Goal: Task Accomplishment & Management: Manage account settings

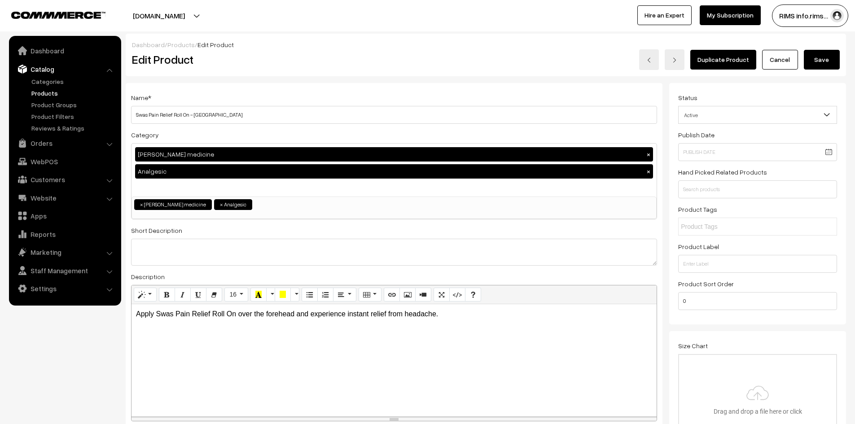
click at [53, 93] on link "Products" at bounding box center [73, 92] width 89 height 9
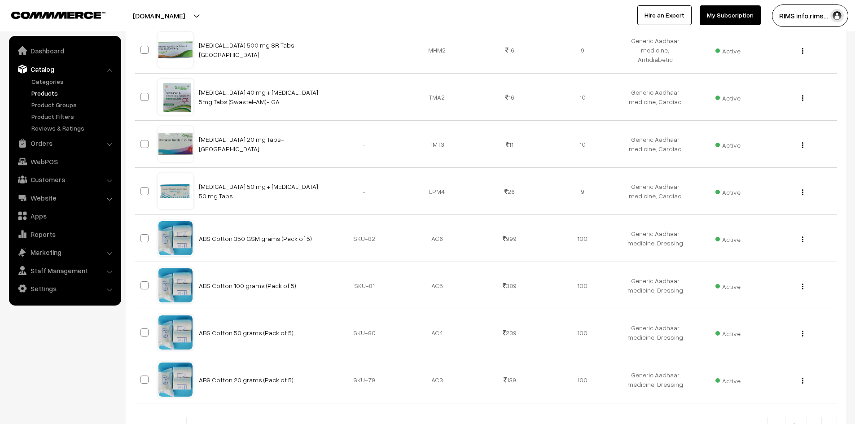
scroll to position [224, 0]
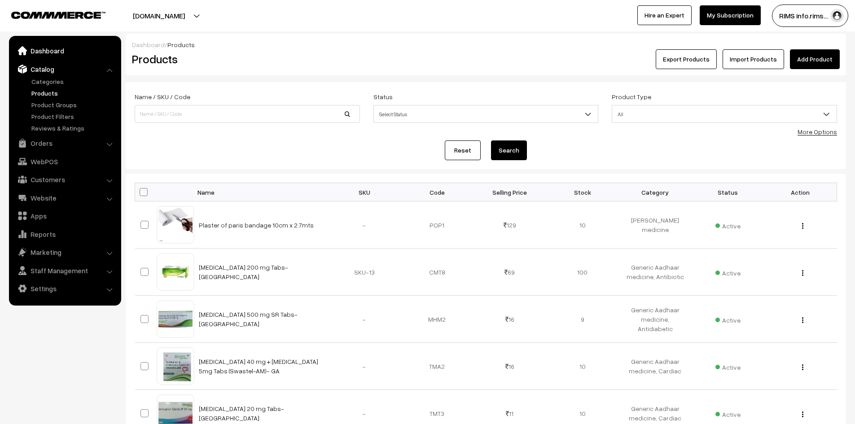
click at [46, 53] on link "Dashboard" at bounding box center [64, 51] width 107 height 16
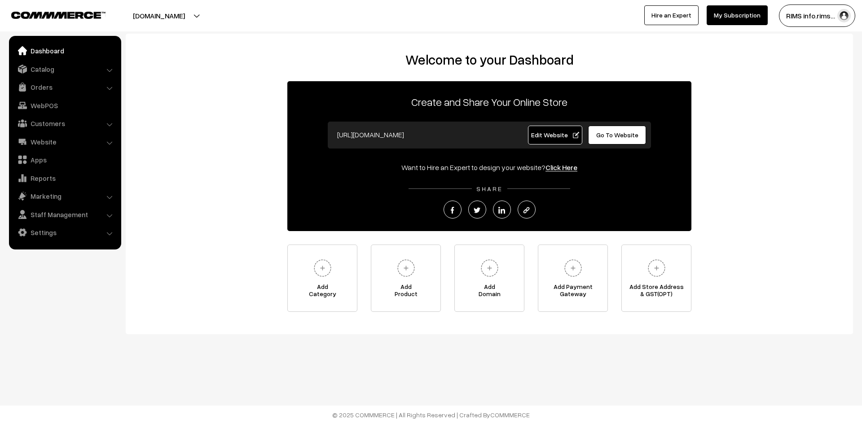
click at [549, 139] on link "Edit Website" at bounding box center [555, 135] width 55 height 19
click at [542, 132] on span "Edit Website" at bounding box center [555, 135] width 48 height 8
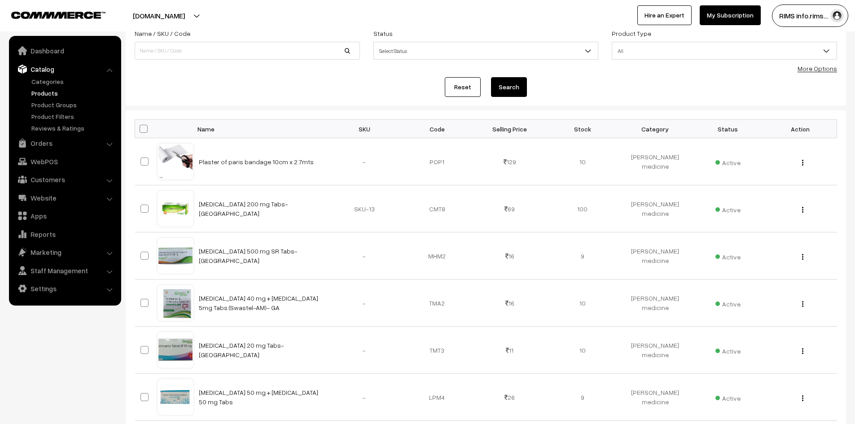
scroll to position [47, 0]
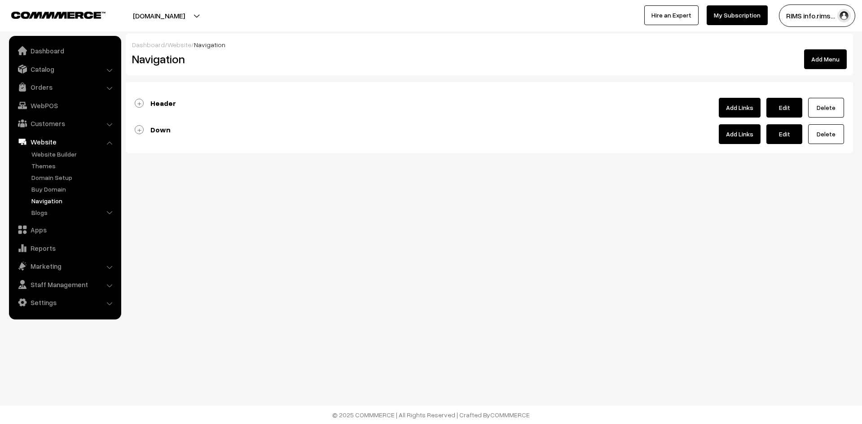
click at [139, 101] on link "Header" at bounding box center [155, 103] width 41 height 9
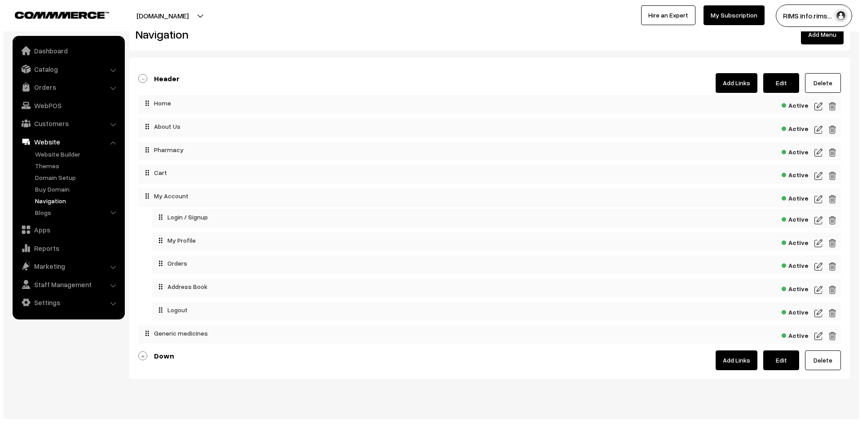
scroll to position [38, 0]
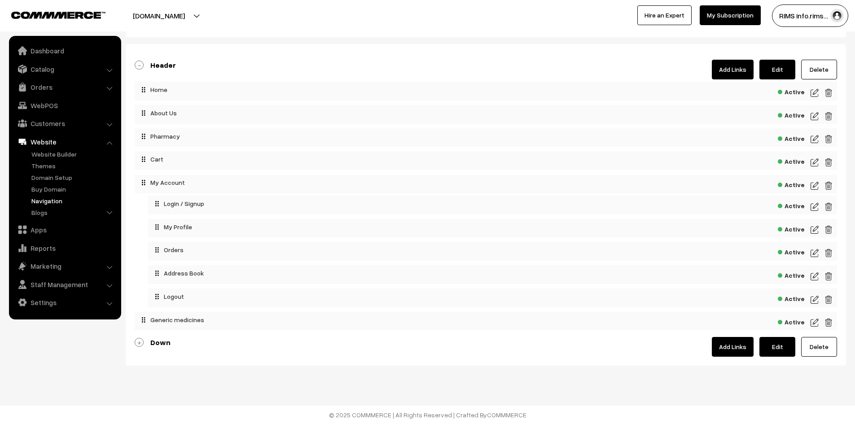
click at [830, 323] on img at bounding box center [829, 322] width 8 height 11
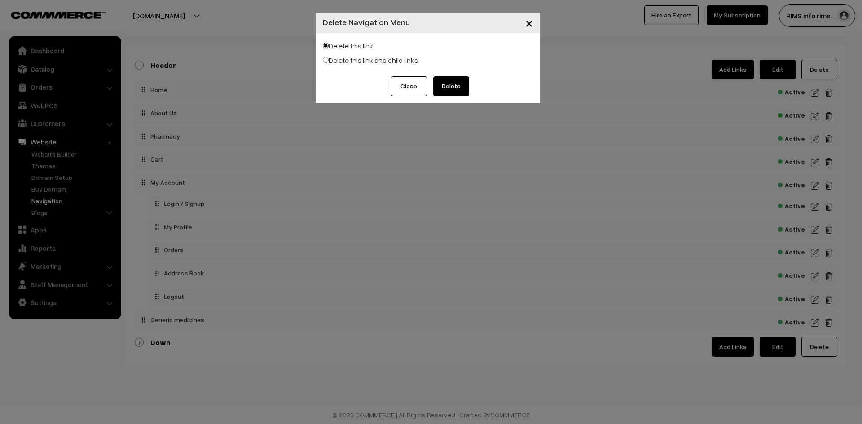
click at [463, 88] on button "Delete" at bounding box center [451, 86] width 36 height 20
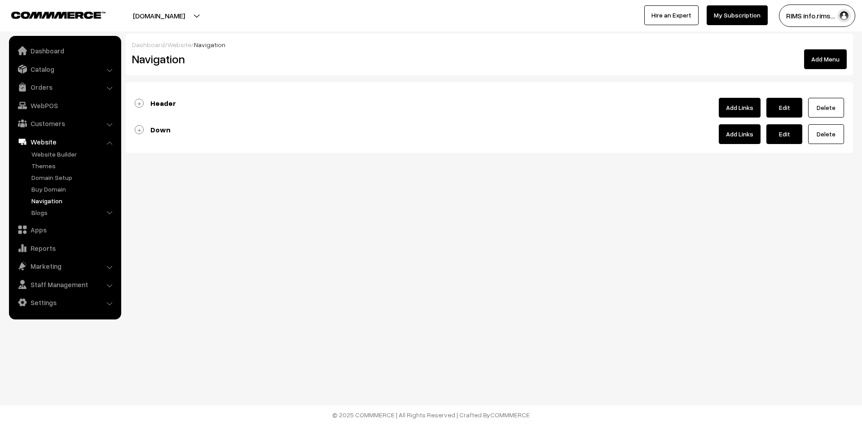
click at [140, 103] on link "Header" at bounding box center [155, 103] width 41 height 9
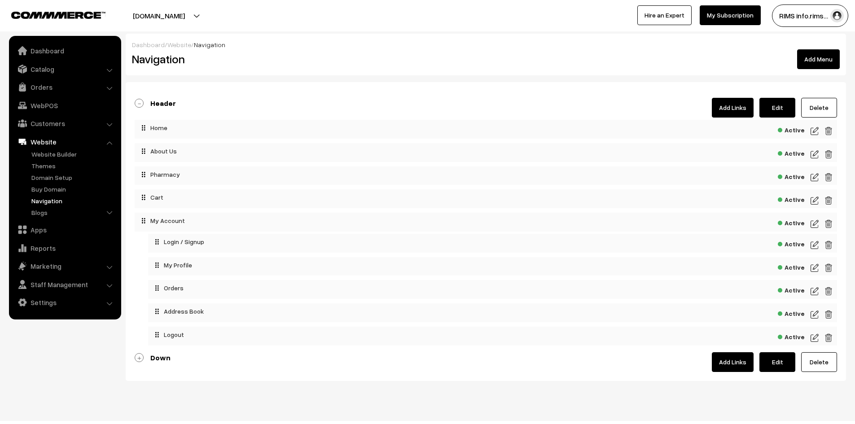
click at [814, 177] on img at bounding box center [815, 177] width 8 height 11
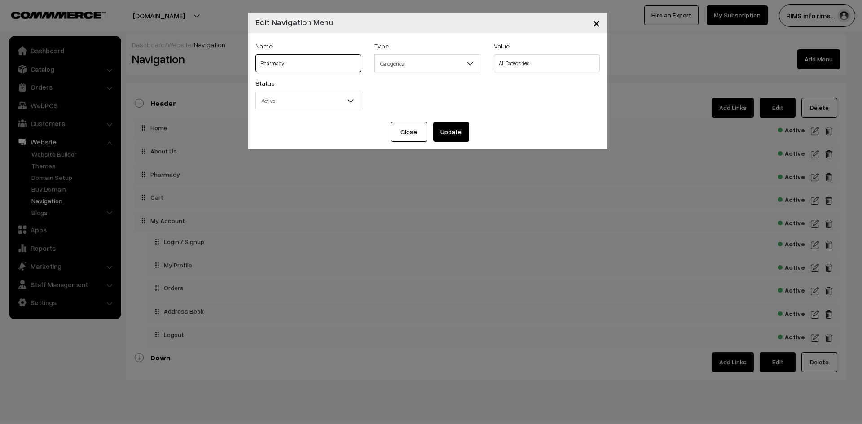
click at [306, 63] on input "Pharmacy" at bounding box center [308, 63] width 106 height 18
drag, startPoint x: 210, startPoint y: 64, endPoint x: 188, endPoint y: 64, distance: 22.0
click at [188, 64] on div "× Edit Navigation Menu Name Pharmacy Type Select Type Label Home Page Categorie…" at bounding box center [431, 212] width 862 height 424
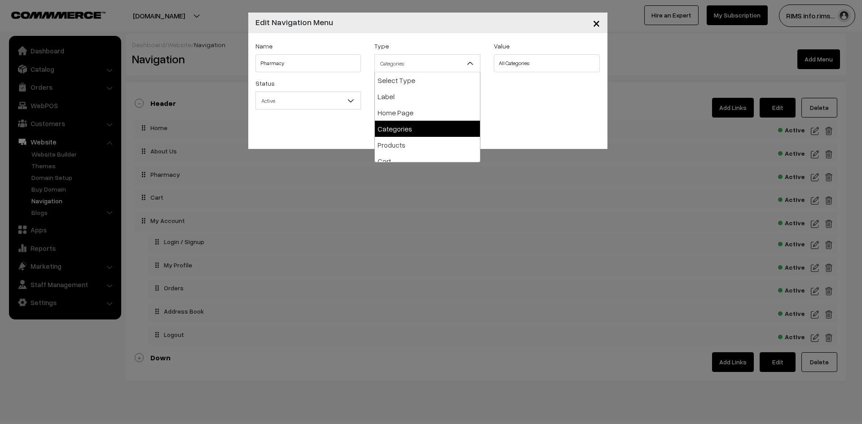
click at [409, 62] on span "Categories" at bounding box center [427, 64] width 105 height 16
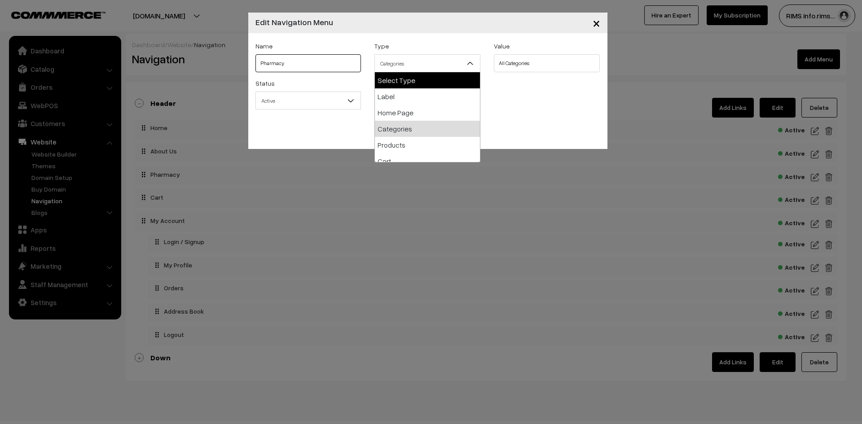
click at [289, 61] on input "Pharmacy" at bounding box center [308, 63] width 106 height 18
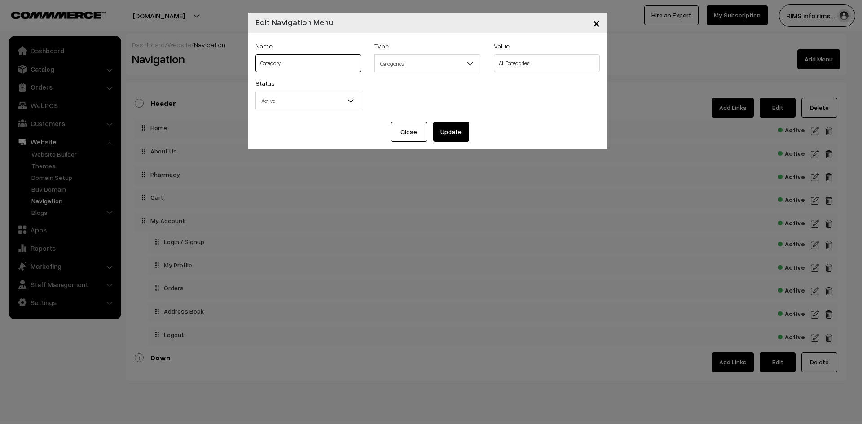
drag, startPoint x: 306, startPoint y: 70, endPoint x: 263, endPoint y: 70, distance: 43.1
click at [262, 70] on input "Category" at bounding box center [308, 63] width 106 height 18
click at [292, 65] on input "Category" at bounding box center [308, 63] width 106 height 18
drag, startPoint x: 292, startPoint y: 65, endPoint x: 256, endPoint y: 63, distance: 35.9
click at [256, 63] on input "Category" at bounding box center [308, 63] width 106 height 18
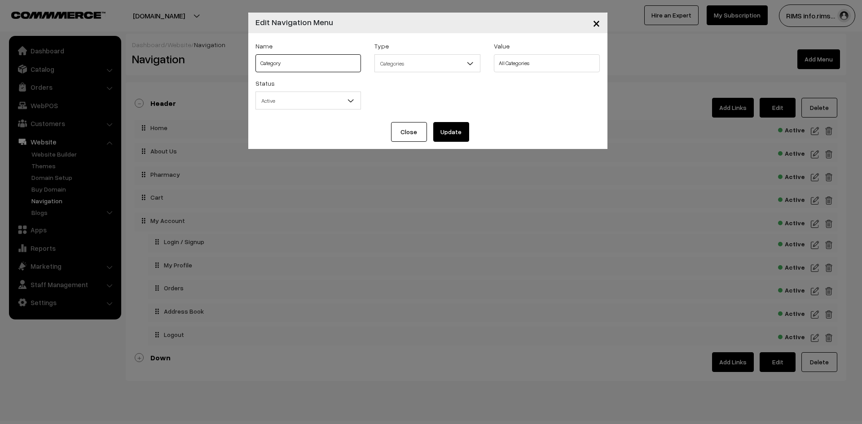
paste input "categories"
click at [263, 62] on input "categories" at bounding box center [308, 63] width 106 height 18
type input "Categories"
click at [444, 126] on button "Update" at bounding box center [451, 132] width 36 height 20
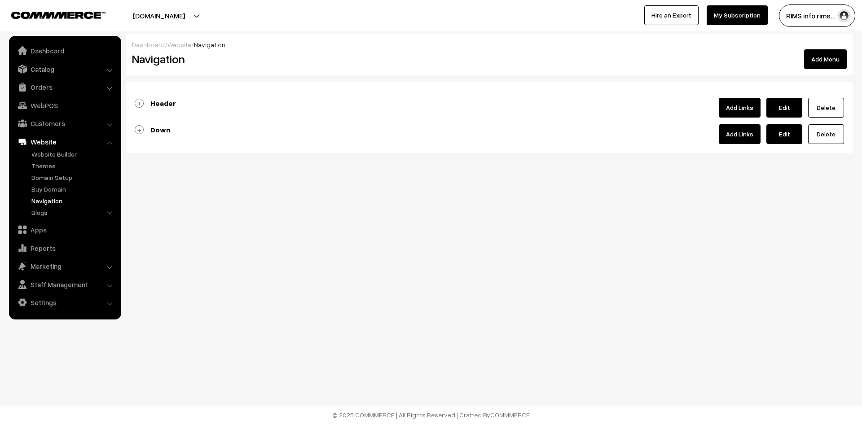
click at [140, 132] on link "Down" at bounding box center [153, 129] width 36 height 9
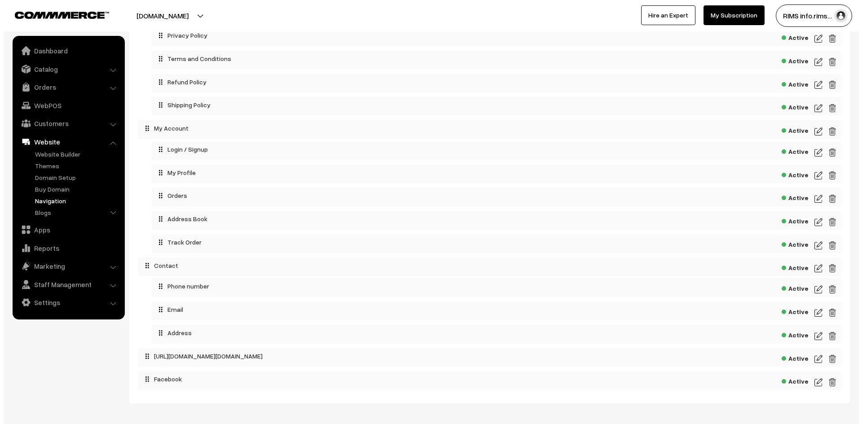
scroll to position [247, 0]
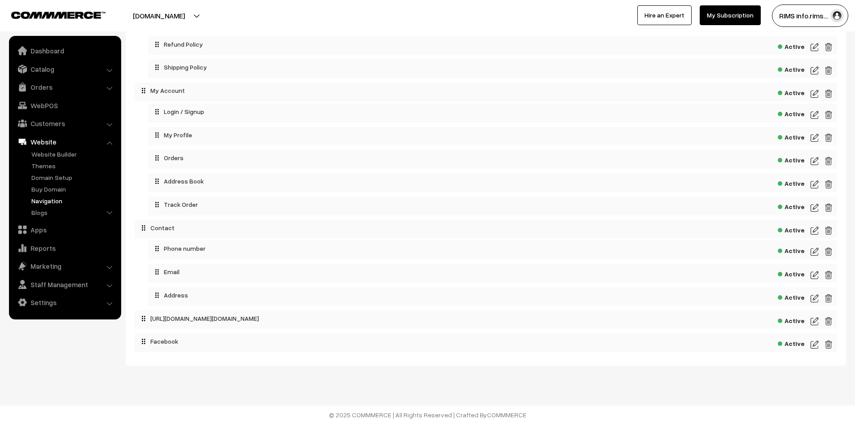
click at [828, 324] on img at bounding box center [829, 321] width 8 height 11
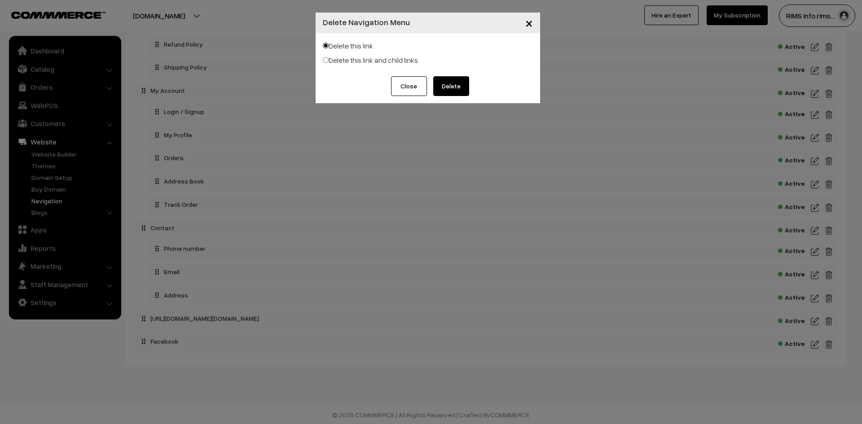
click at [453, 88] on button "Delete" at bounding box center [451, 86] width 36 height 20
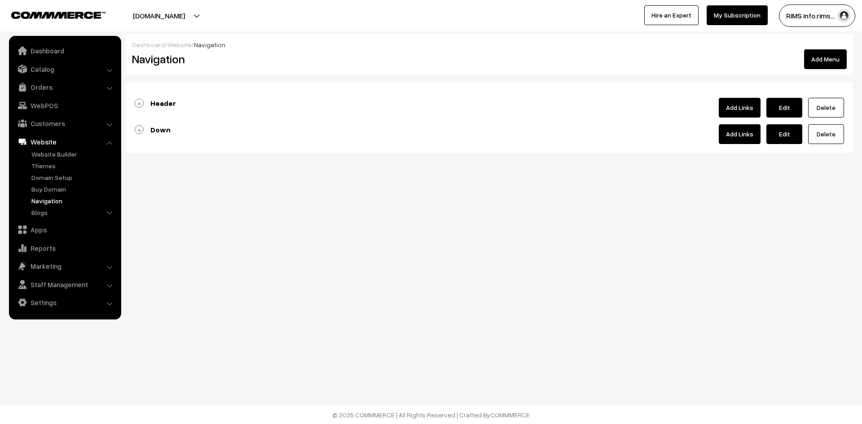
click at [142, 132] on link "Down" at bounding box center [153, 129] width 36 height 9
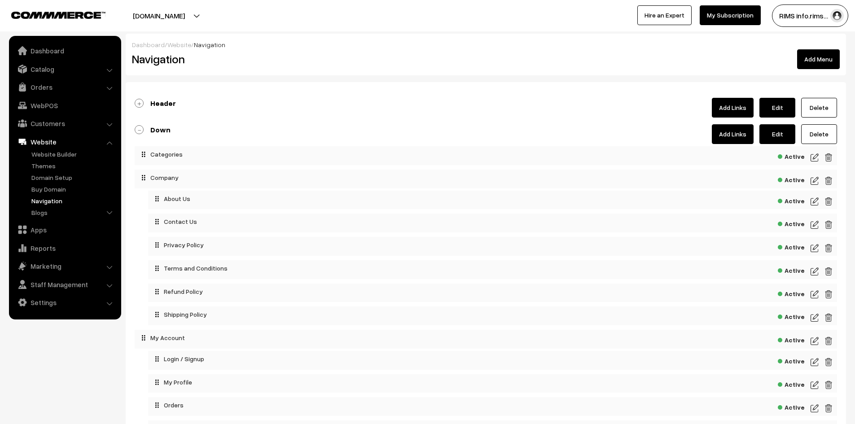
click at [677, 123] on div "Header Add Links Edit Delete Active Active" at bounding box center [486, 336] width 721 height 508
click at [813, 60] on button "Add Menu" at bounding box center [818, 59] width 43 height 20
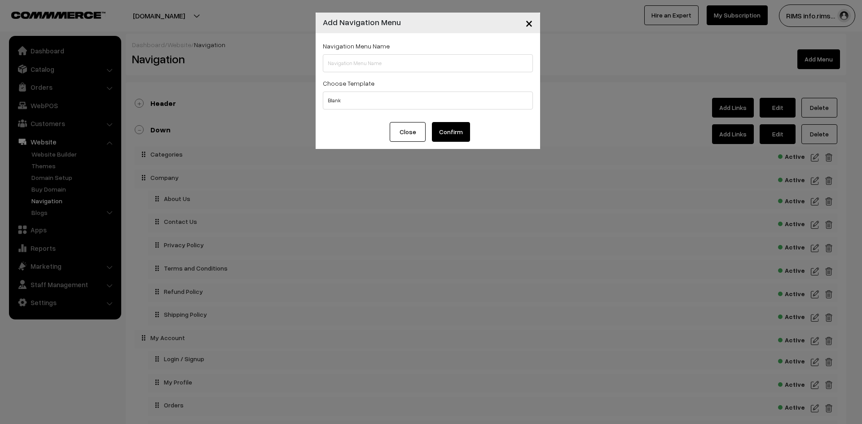
click at [531, 26] on span "×" at bounding box center [529, 22] width 8 height 17
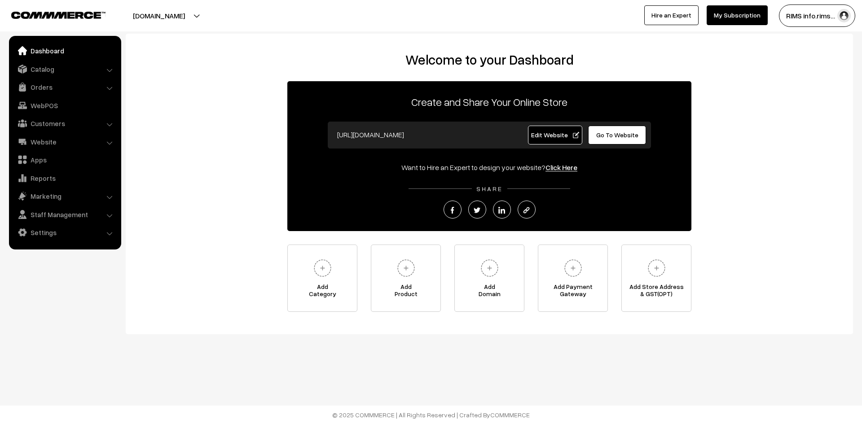
click at [557, 136] on span "Edit Website" at bounding box center [555, 135] width 48 height 8
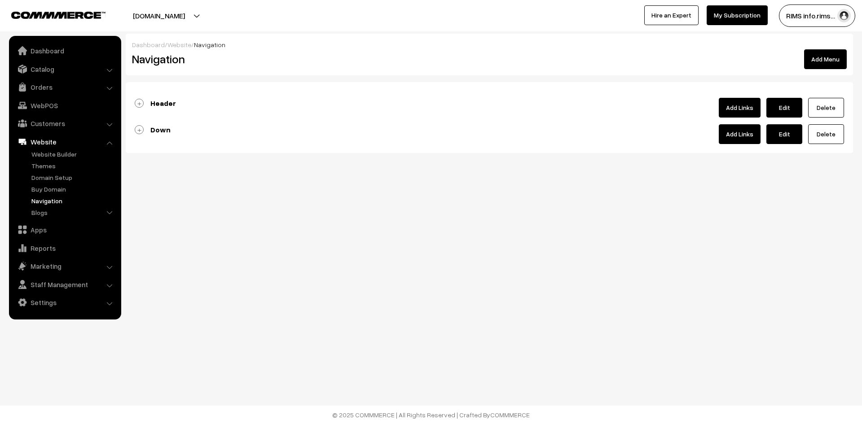
click at [139, 129] on link "Down" at bounding box center [153, 129] width 36 height 9
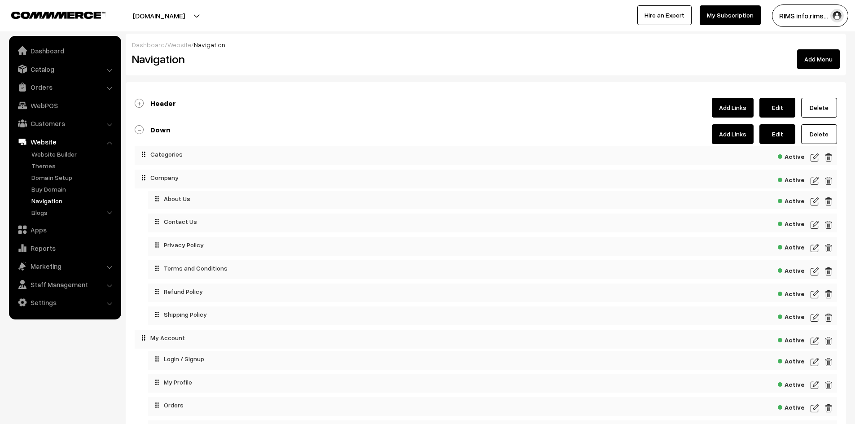
click at [141, 129] on link "Down" at bounding box center [153, 129] width 36 height 9
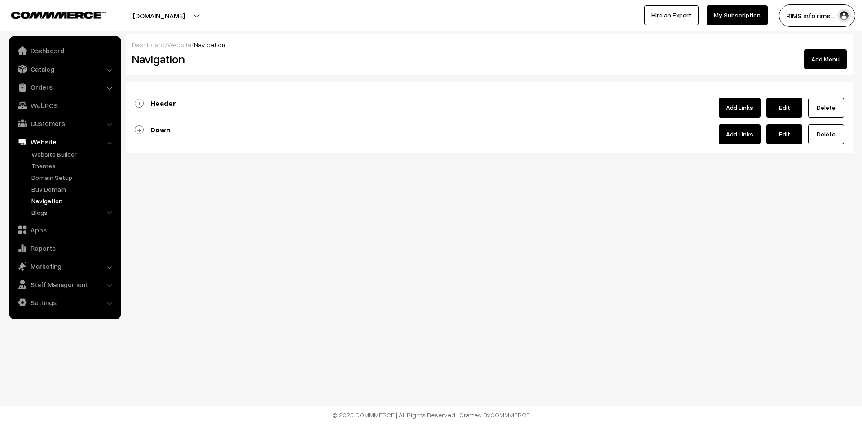
click at [141, 101] on link "Header" at bounding box center [155, 103] width 41 height 9
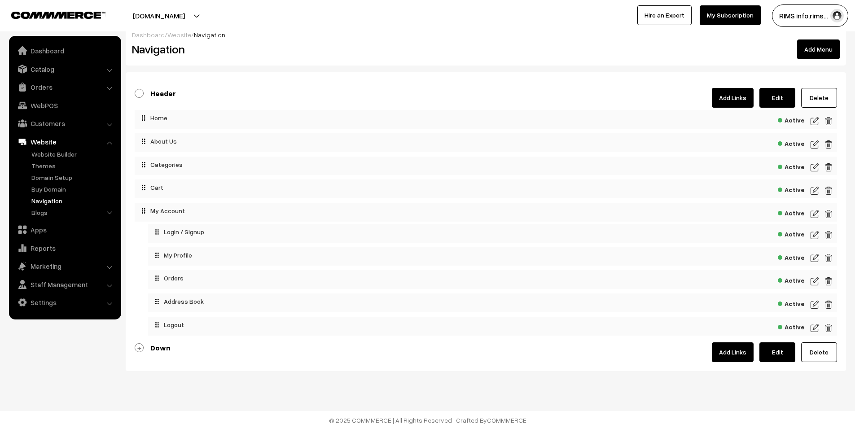
scroll to position [15, 0]
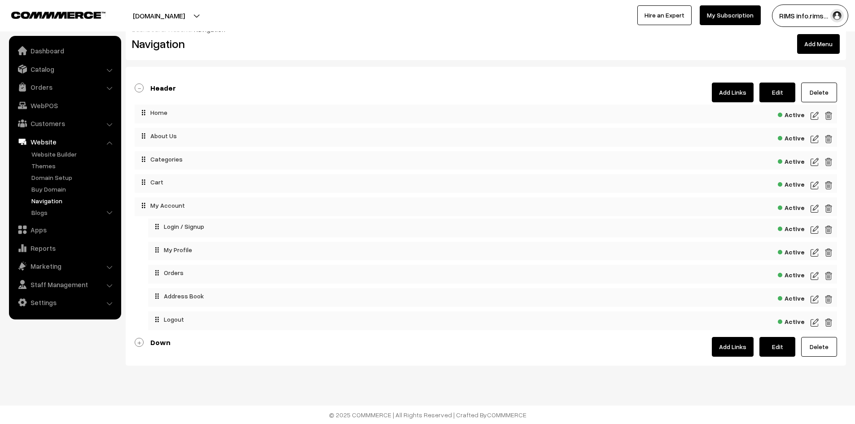
click at [137, 343] on link "Down" at bounding box center [153, 342] width 36 height 9
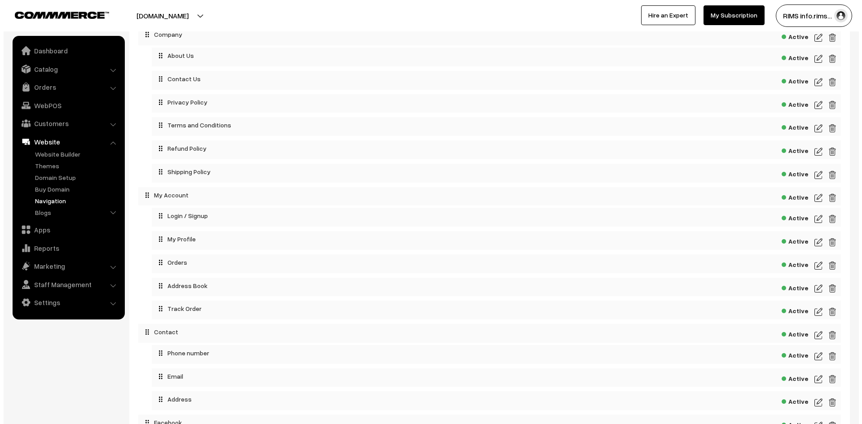
scroll to position [452, 0]
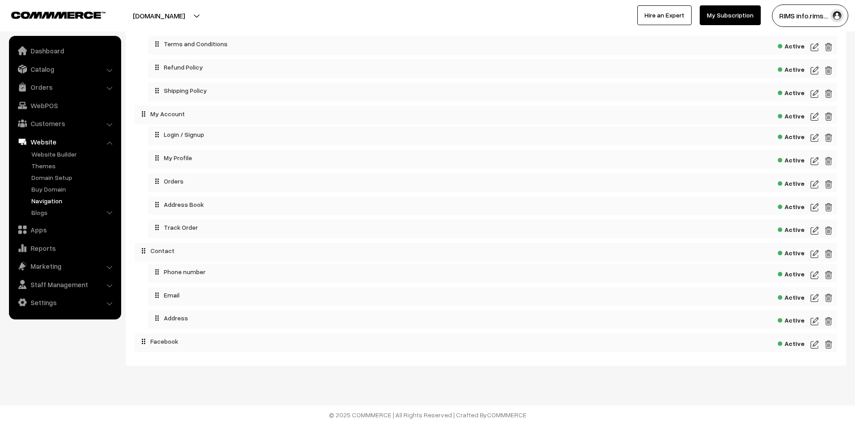
click at [828, 348] on img at bounding box center [829, 344] width 8 height 11
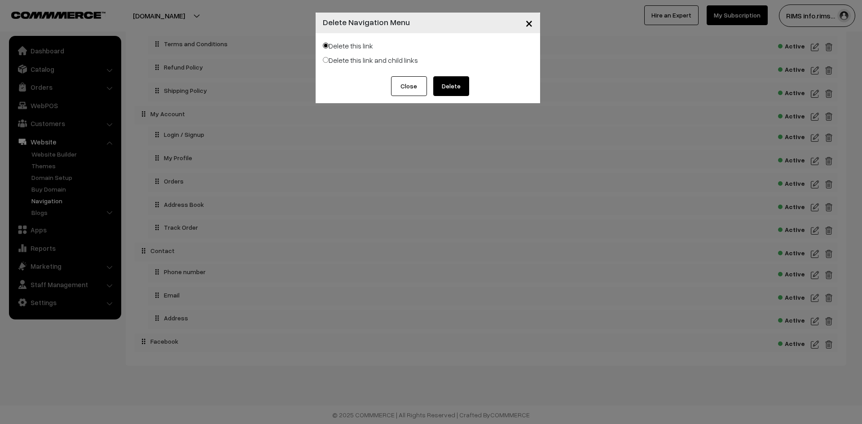
click at [451, 89] on button "Delete" at bounding box center [451, 86] width 36 height 20
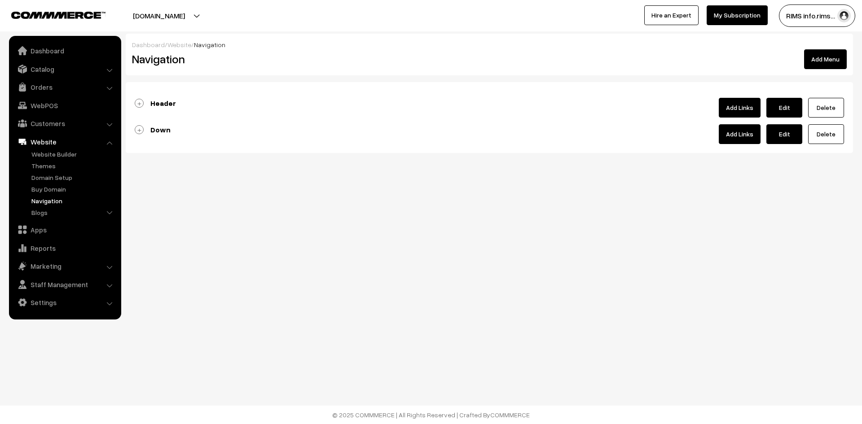
click at [140, 129] on link "Down" at bounding box center [153, 129] width 36 height 9
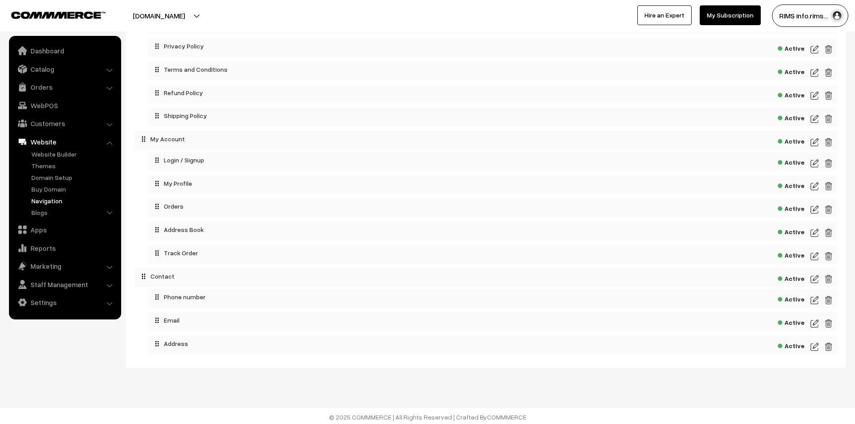
scroll to position [201, 0]
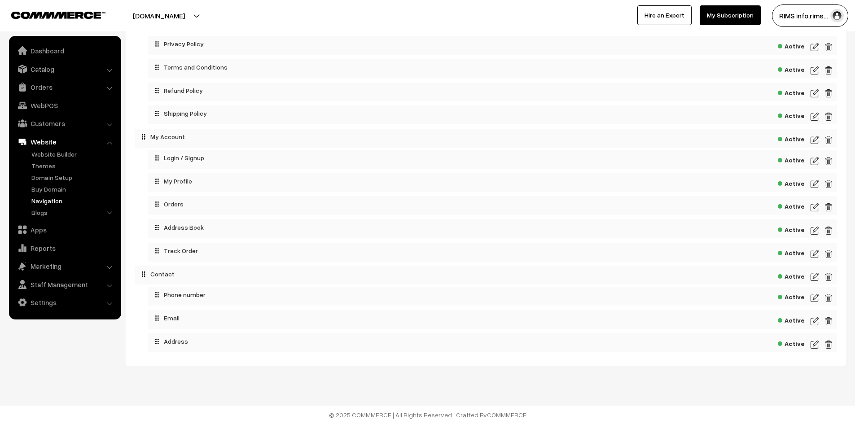
click at [813, 230] on img at bounding box center [815, 230] width 8 height 11
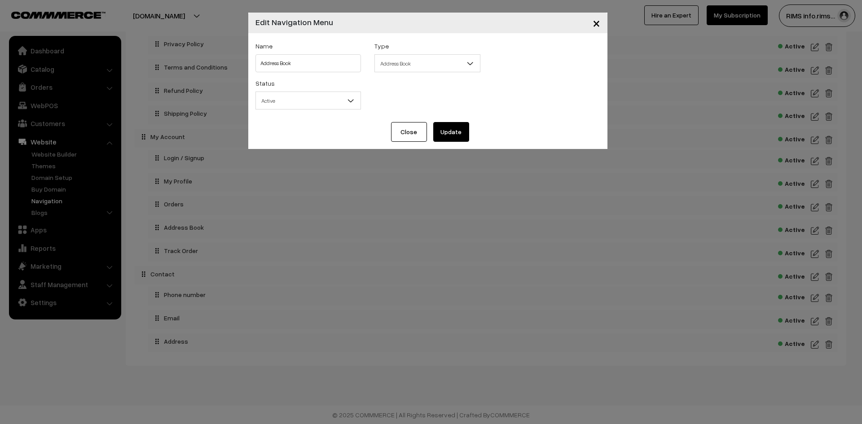
click at [594, 26] on span "×" at bounding box center [597, 22] width 8 height 17
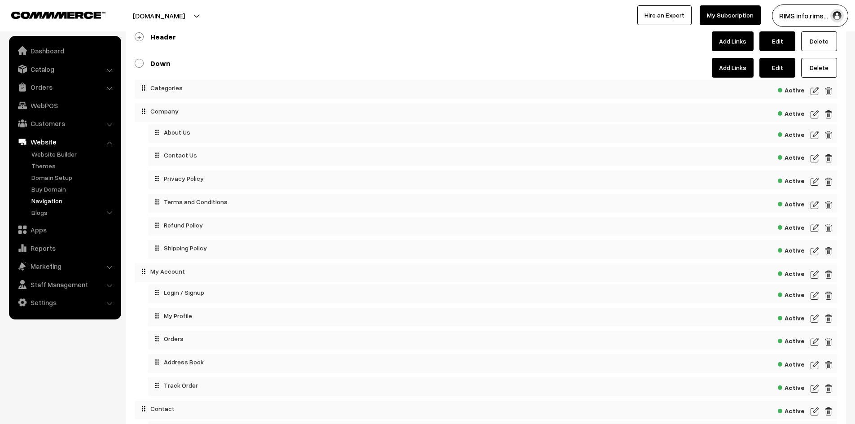
scroll to position [0, 0]
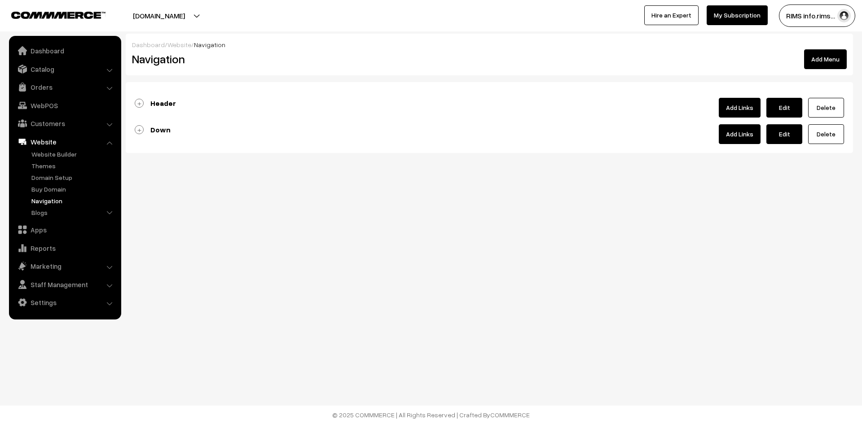
click at [141, 127] on link "Down" at bounding box center [153, 129] width 36 height 9
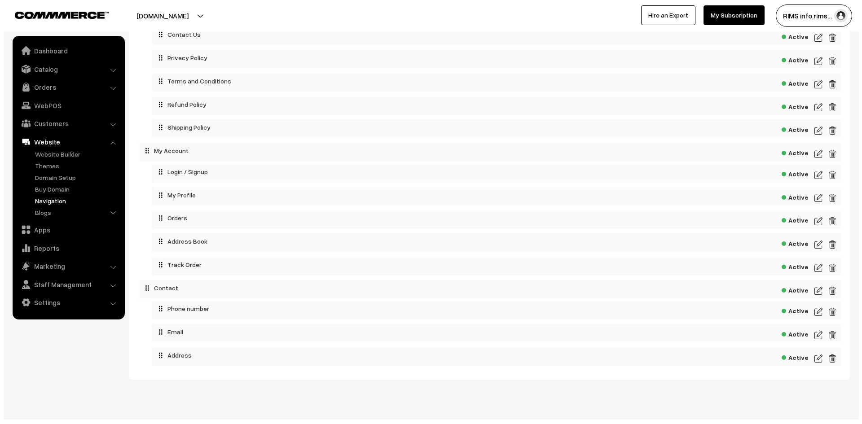
scroll to position [201, 0]
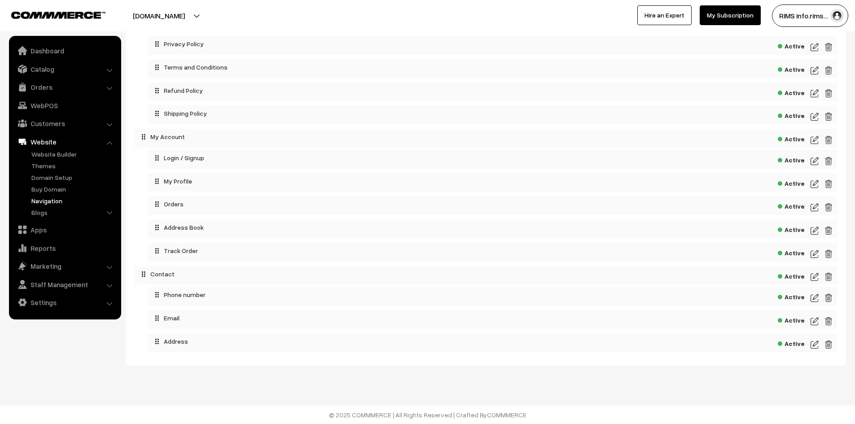
click at [813, 349] on img at bounding box center [815, 344] width 8 height 11
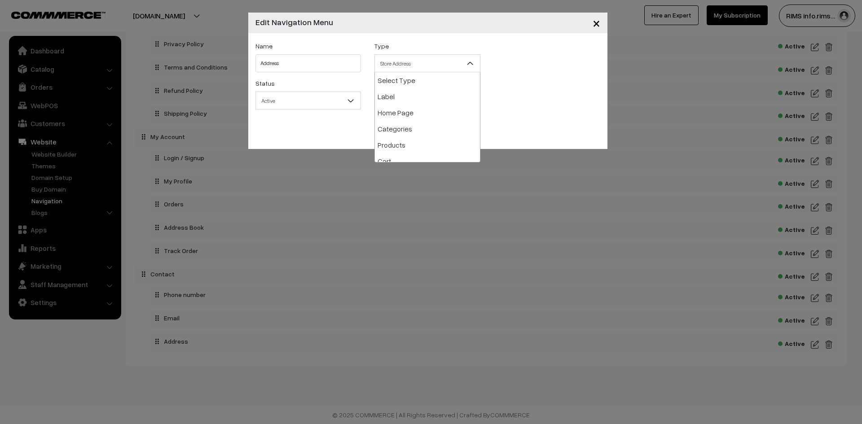
click at [384, 66] on span "Store Address" at bounding box center [427, 64] width 105 height 16
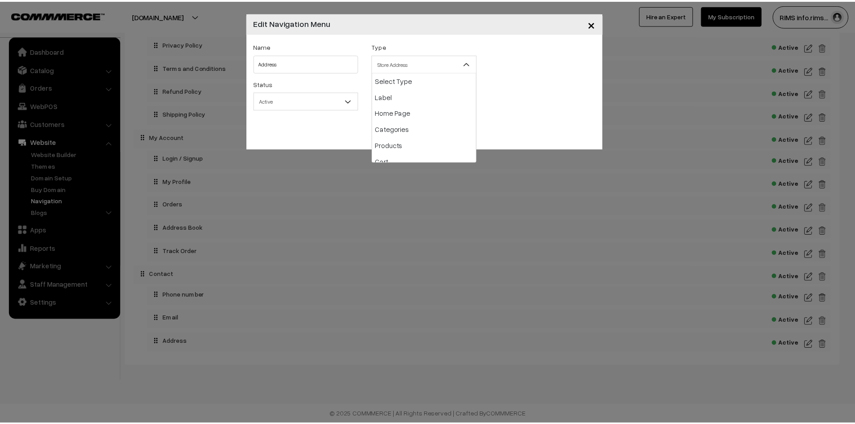
scroll to position [129, 0]
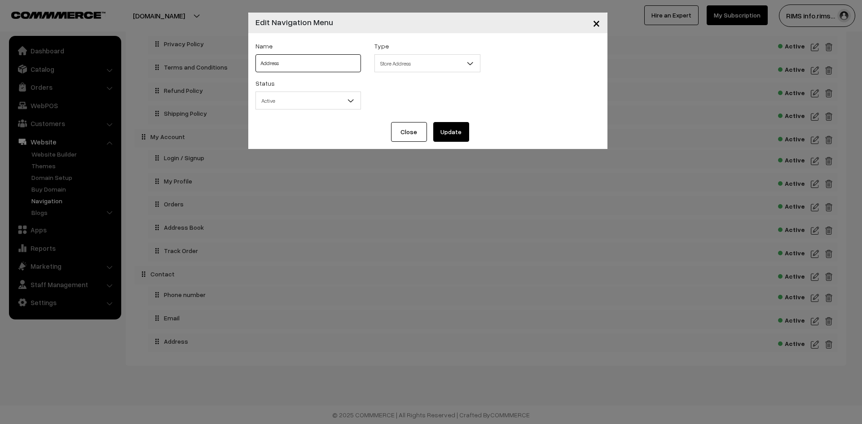
click at [288, 62] on input "Address" at bounding box center [308, 63] width 106 height 18
click at [286, 97] on span "Active" at bounding box center [308, 101] width 105 height 16
click at [287, 98] on span "Active" at bounding box center [308, 101] width 105 height 16
click at [314, 219] on div "× Edit Navigation Menu Name Address Type Select Type Label Home Page Categories…" at bounding box center [431, 212] width 862 height 424
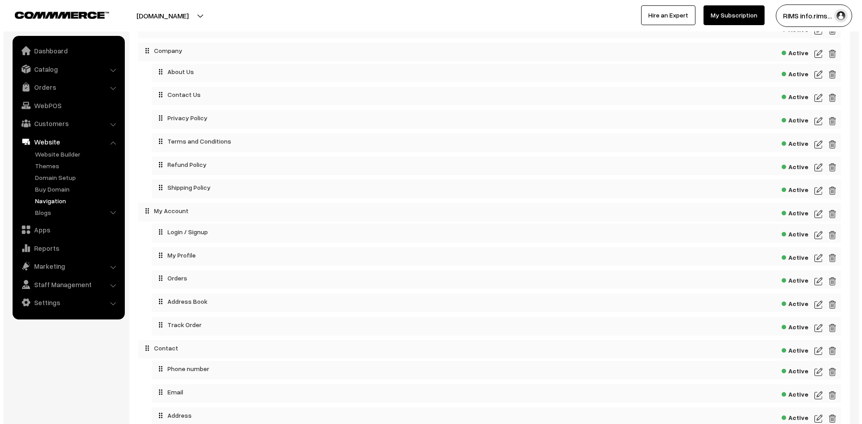
scroll to position [111, 0]
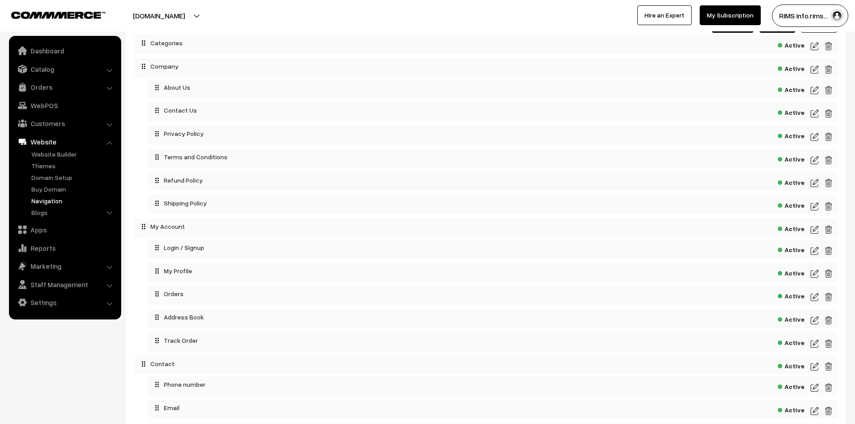
click at [811, 115] on img at bounding box center [815, 113] width 8 height 11
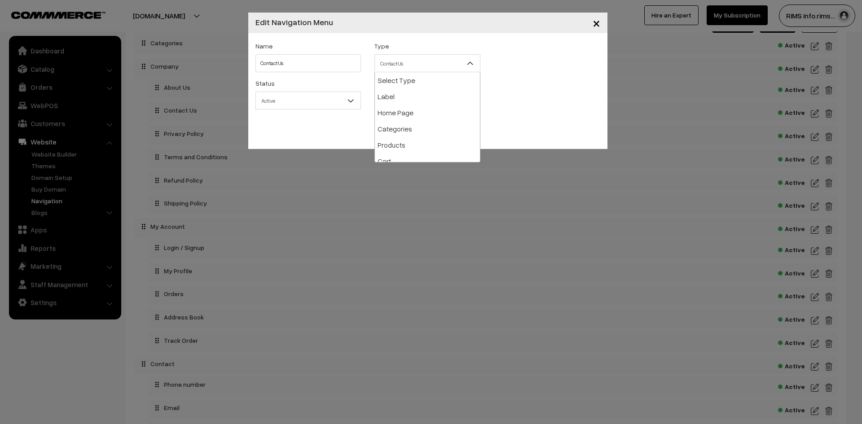
click at [421, 67] on span "Contact Us" at bounding box center [427, 64] width 105 height 16
click at [328, 100] on span "Active" at bounding box center [308, 101] width 105 height 16
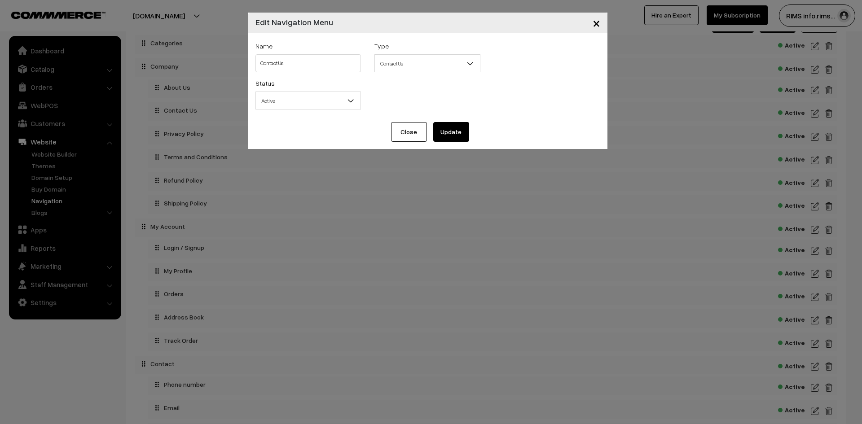
click at [597, 23] on span "×" at bounding box center [597, 22] width 8 height 17
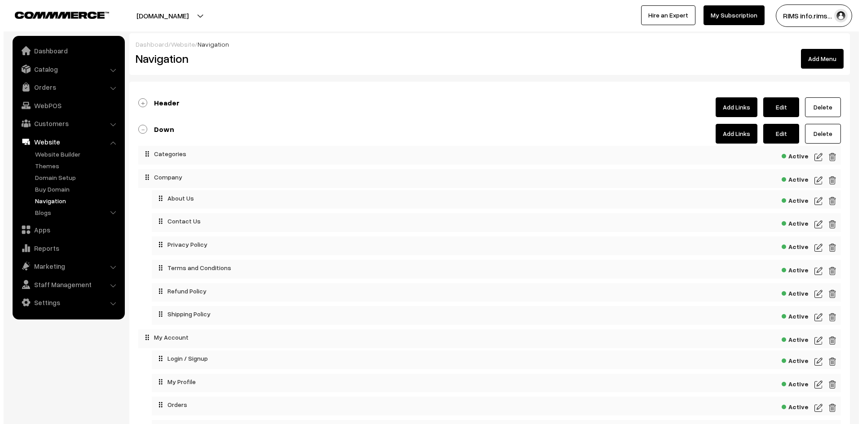
scroll to position [0, 0]
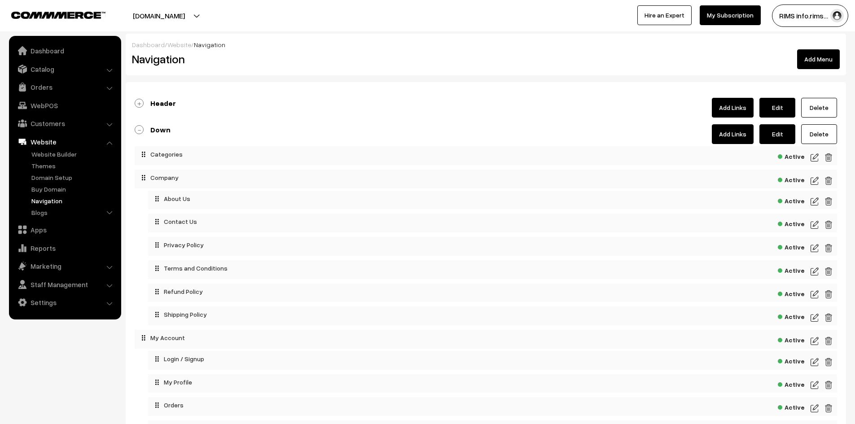
click at [816, 180] on img at bounding box center [815, 181] width 8 height 11
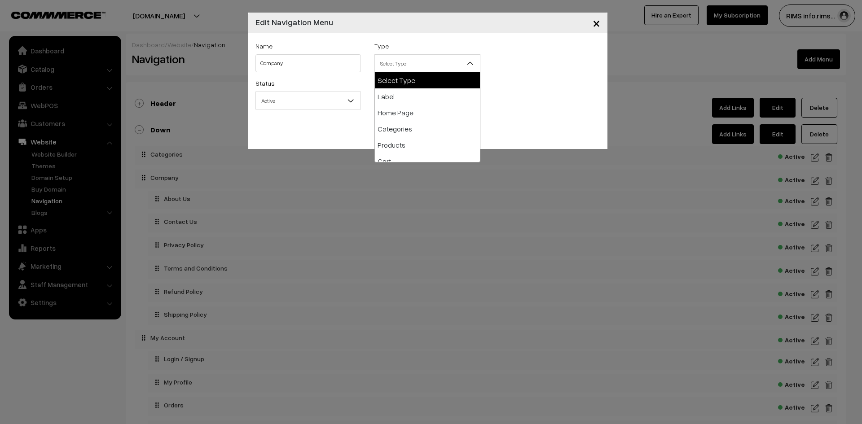
click at [398, 69] on span "Select Type" at bounding box center [427, 64] width 105 height 16
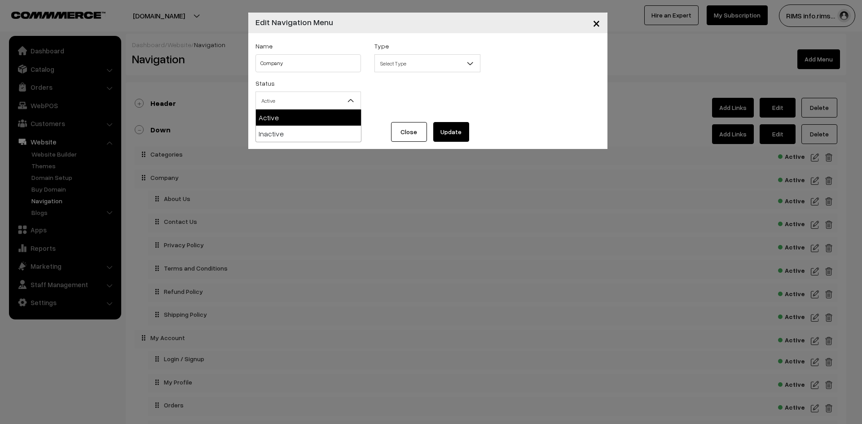
click at [323, 96] on span "Active" at bounding box center [308, 101] width 105 height 16
drag, startPoint x: 600, startPoint y: 24, endPoint x: 601, endPoint y: 37, distance: 13.0
click at [599, 24] on button "×" at bounding box center [596, 23] width 22 height 28
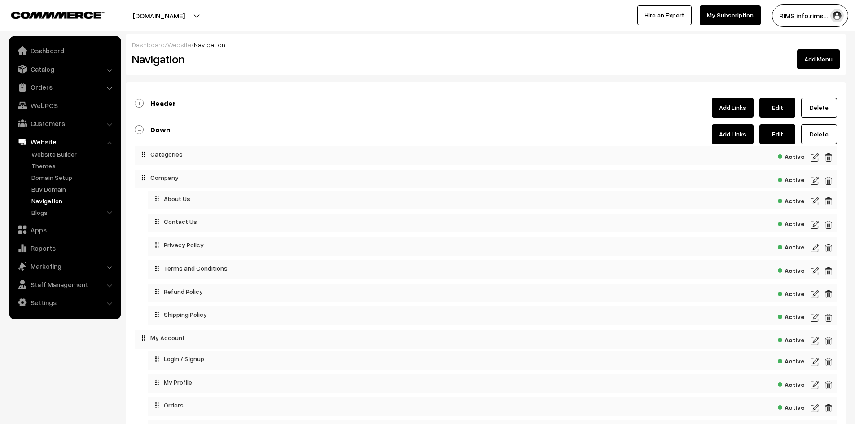
click at [809, 200] on div "Active" at bounding box center [492, 200] width 689 height 19
click at [813, 202] on img at bounding box center [815, 201] width 8 height 11
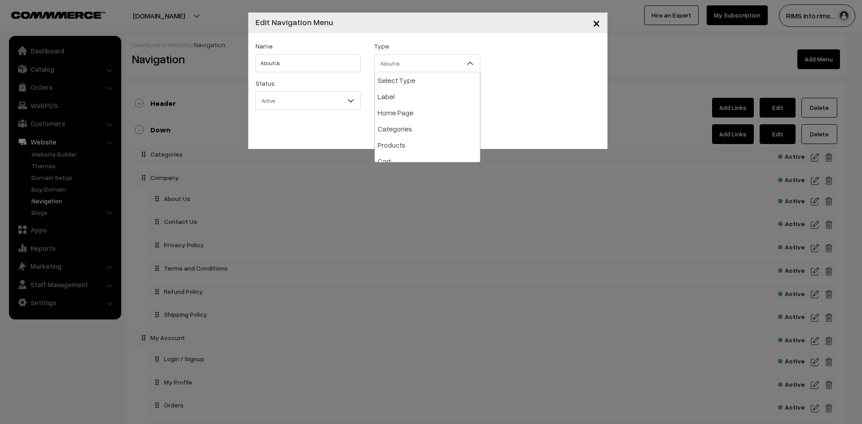
click at [391, 69] on span "About Us" at bounding box center [427, 64] width 105 height 16
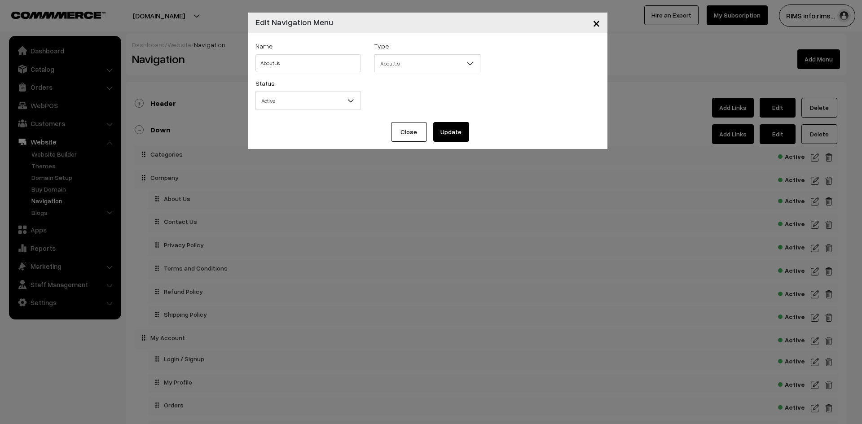
click at [595, 26] on span "×" at bounding box center [597, 22] width 8 height 17
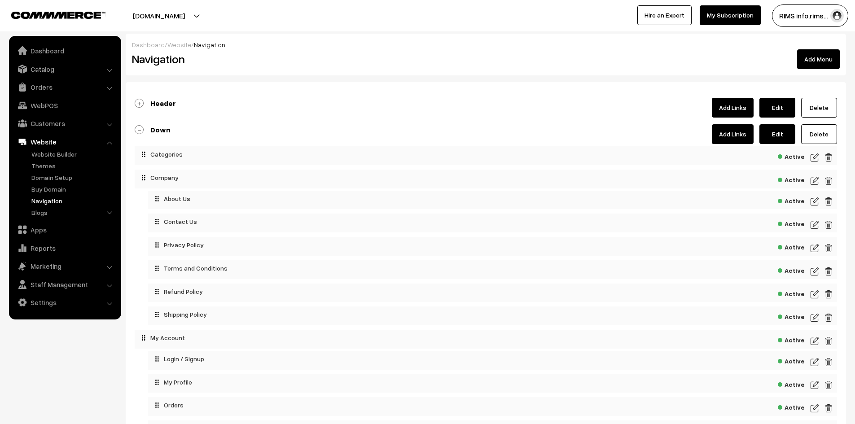
click at [816, 204] on img at bounding box center [815, 201] width 8 height 11
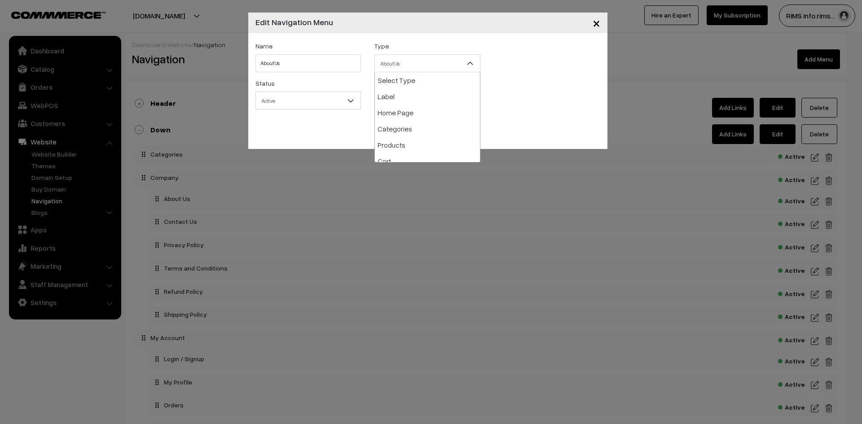
click at [381, 67] on span "About Us" at bounding box center [427, 64] width 105 height 16
select select "address-book"
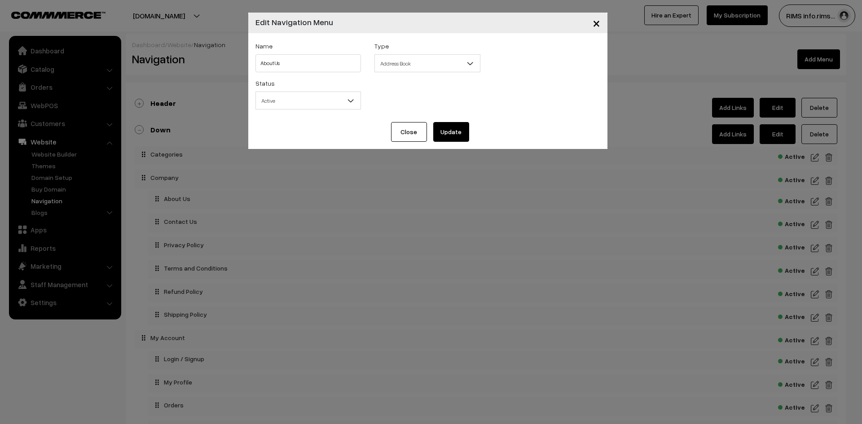
click at [448, 139] on button "Update" at bounding box center [451, 132] width 36 height 20
